Goal: Contribute content: Contribute content

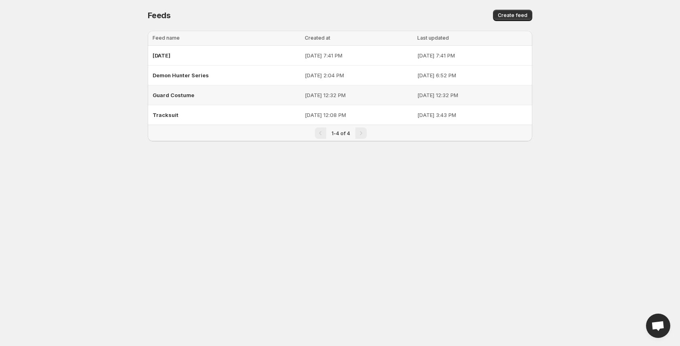
click at [176, 95] on span "Guard Costume" at bounding box center [174, 95] width 42 height 6
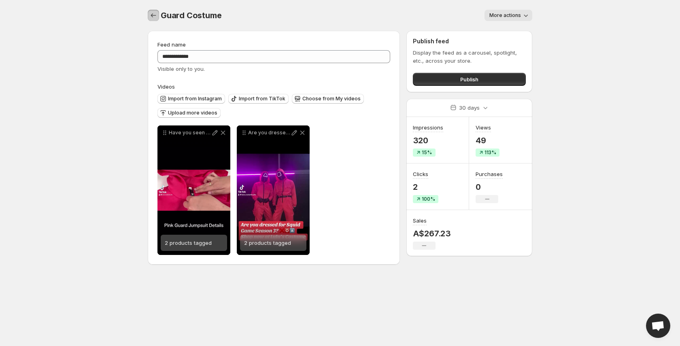
click at [155, 14] on icon "Settings" at bounding box center [153, 15] width 8 height 8
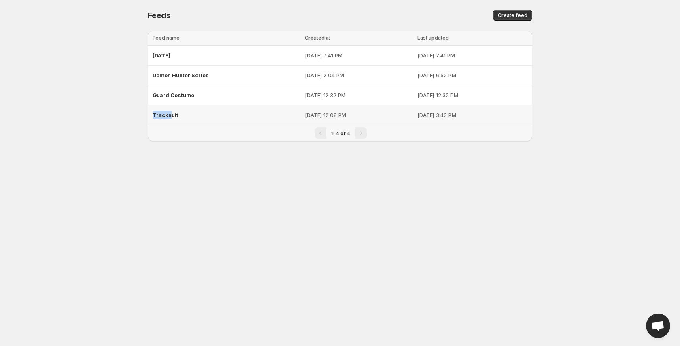
click at [171, 111] on div "Tracksuit" at bounding box center [226, 115] width 147 height 15
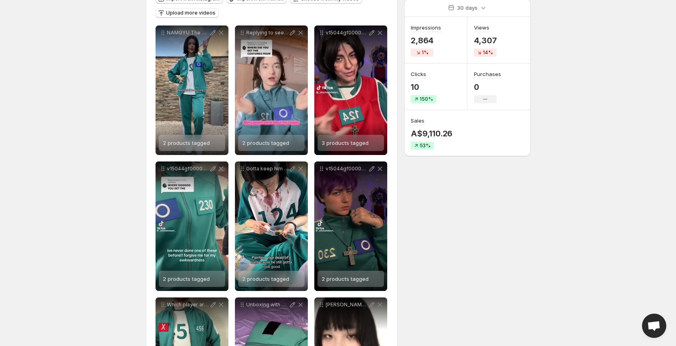
scroll to position [8, 0]
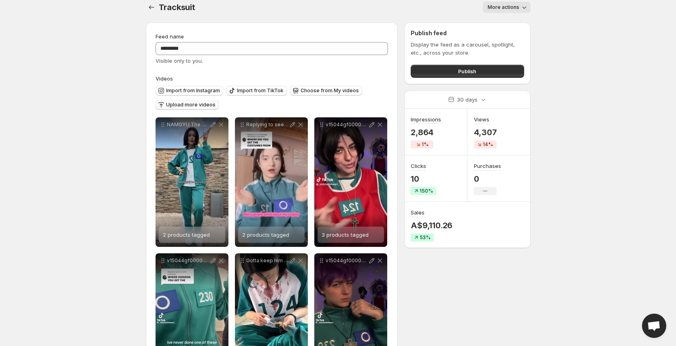
click at [192, 106] on span "Upload more videos" at bounding box center [190, 105] width 49 height 6
click at [260, 91] on span "Import from TikTok" at bounding box center [260, 90] width 47 height 6
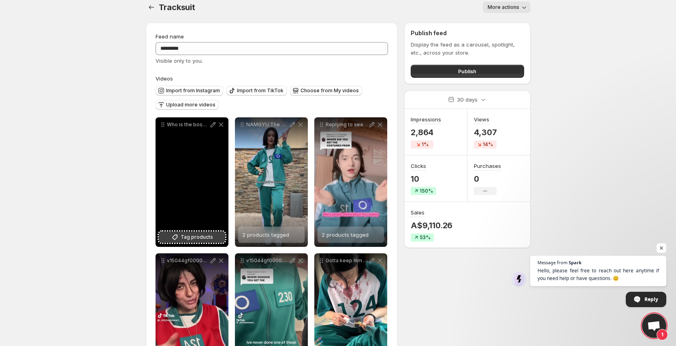
click at [198, 237] on span "Tag products" at bounding box center [197, 237] width 32 height 8
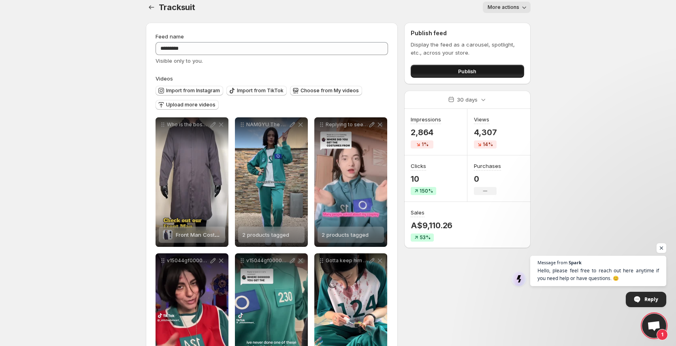
click at [456, 69] on button "Publish" at bounding box center [466, 71] width 113 height 13
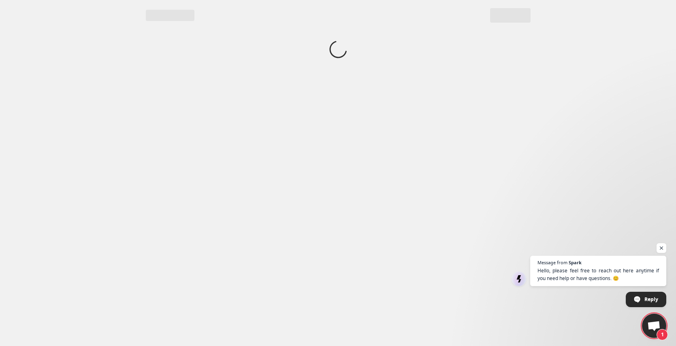
scroll to position [0, 0]
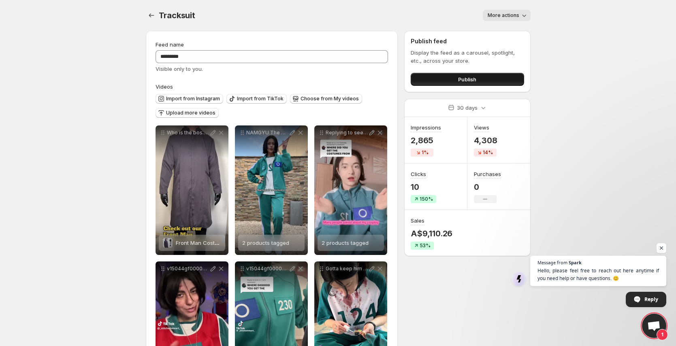
click at [452, 80] on button "Publish" at bounding box center [466, 79] width 113 height 13
click at [155, 15] on button "Settings" at bounding box center [151, 15] width 11 height 11
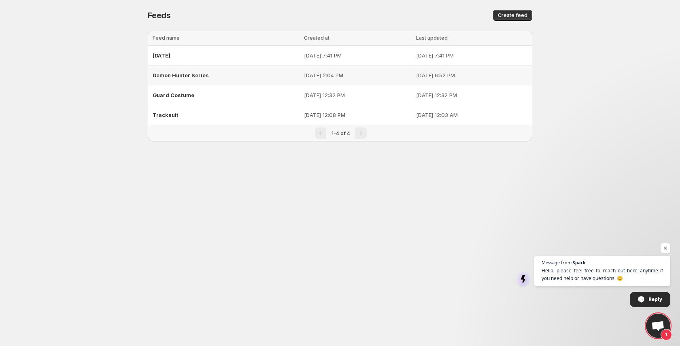
click at [170, 75] on span "Demon Hunter Series" at bounding box center [181, 75] width 56 height 6
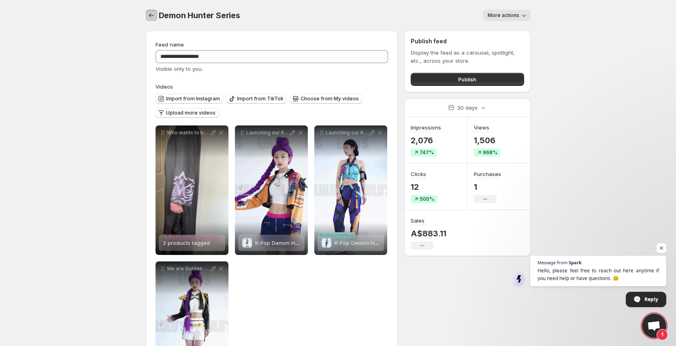
click at [153, 17] on icon "Settings" at bounding box center [151, 15] width 8 height 8
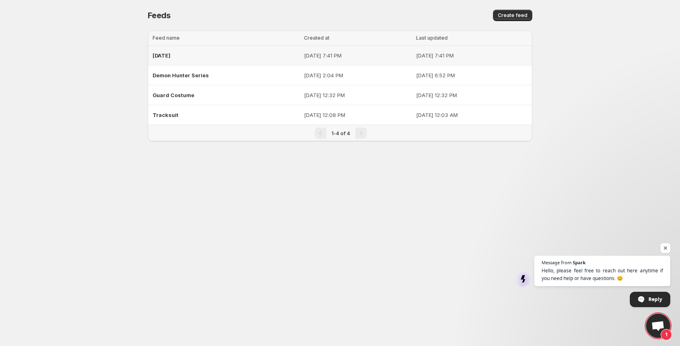
click at [169, 57] on span "[DATE]" at bounding box center [162, 55] width 18 height 6
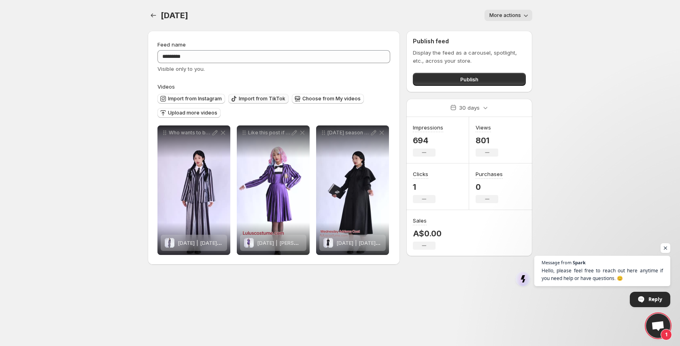
click at [248, 101] on span "Import from TikTok" at bounding box center [262, 99] width 47 height 6
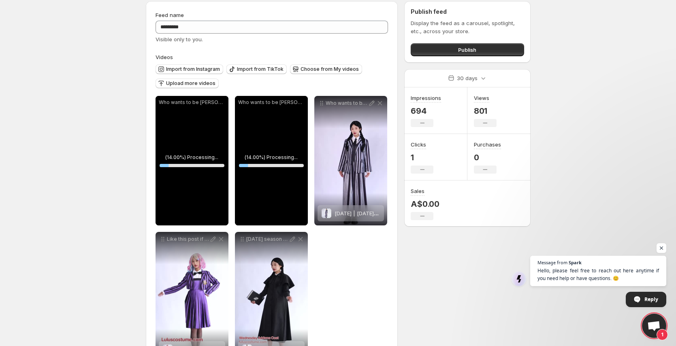
scroll to position [31, 0]
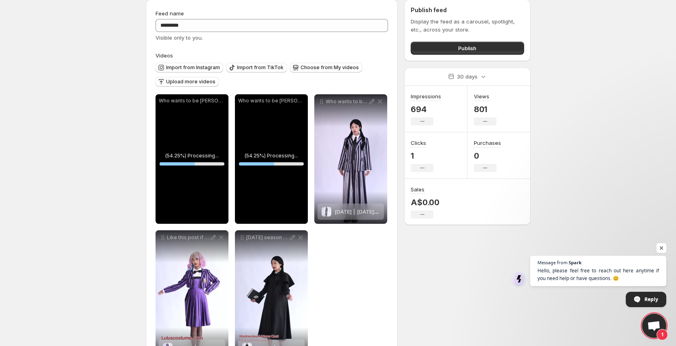
click at [662, 245] on span "Open chat" at bounding box center [661, 248] width 10 height 10
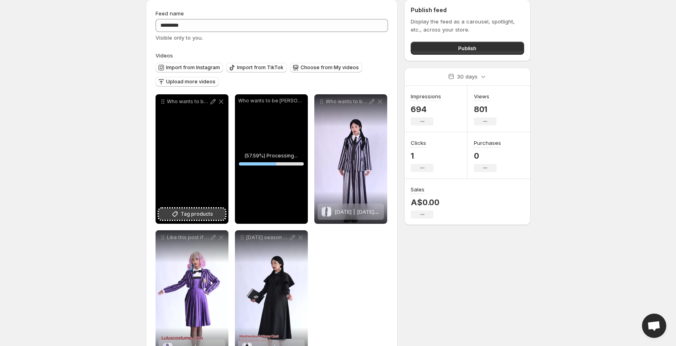
click at [195, 216] on span "Tag products" at bounding box center [197, 214] width 32 height 8
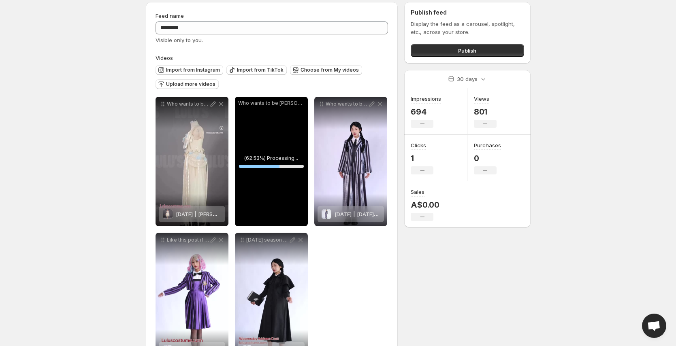
scroll to position [28, 0]
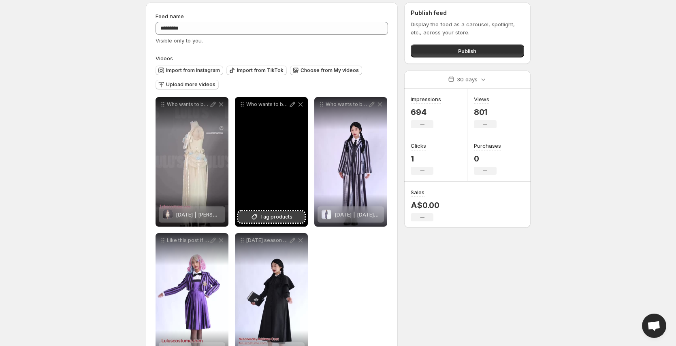
click at [284, 219] on span "Tag products" at bounding box center [276, 217] width 32 height 8
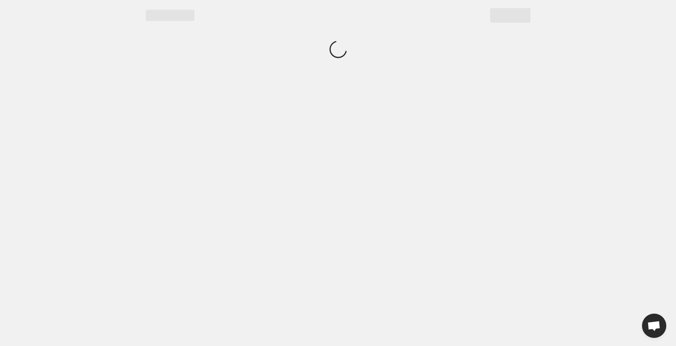
scroll to position [0, 0]
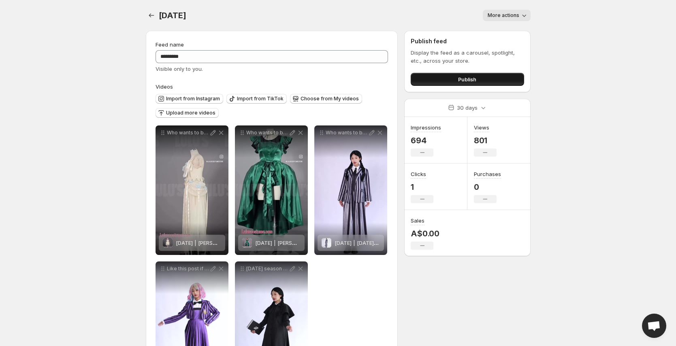
click at [465, 73] on button "Publish" at bounding box center [466, 79] width 113 height 13
